Goal: Find specific page/section: Find specific page/section

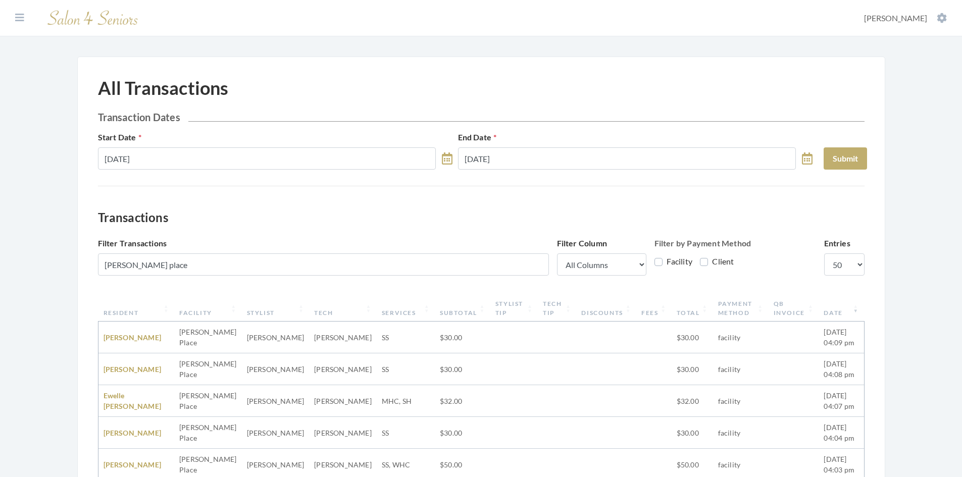
select select "50"
click at [19, 19] on icon at bounding box center [19, 18] width 9 height 10
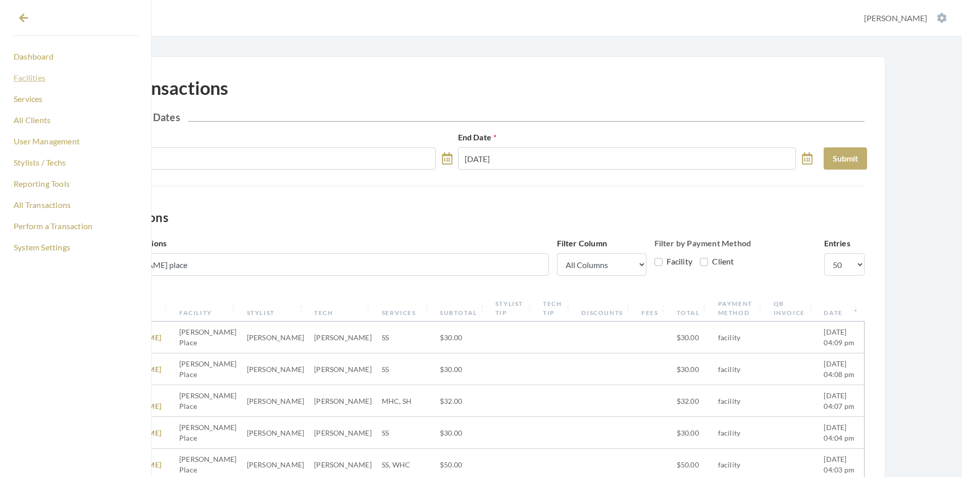
click at [38, 82] on link "Facilities" at bounding box center [75, 77] width 127 height 17
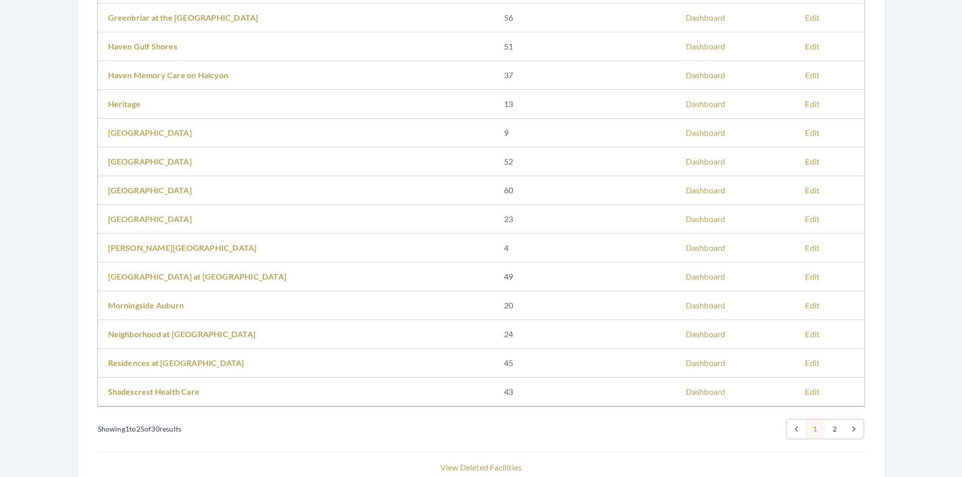
scroll to position [505, 0]
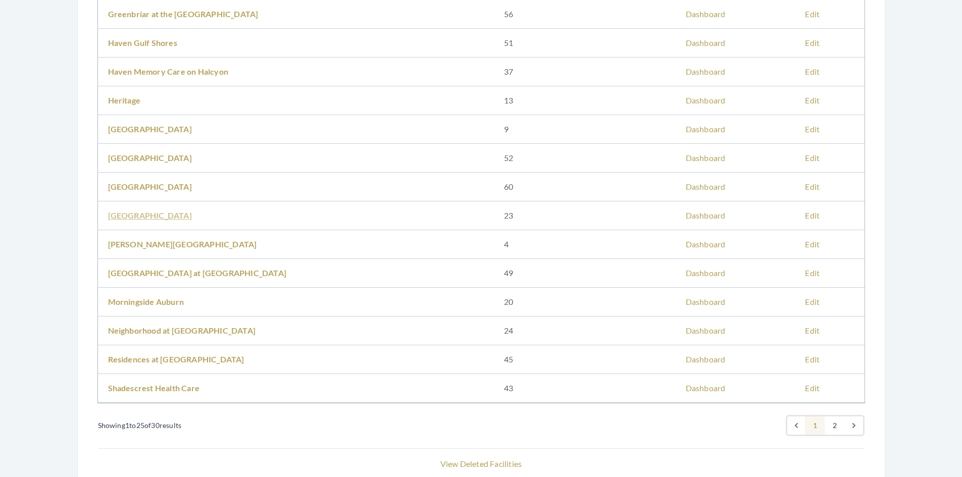
click at [155, 217] on link "Meadowview" at bounding box center [150, 215] width 84 height 10
